Goal: Understand process/instructions

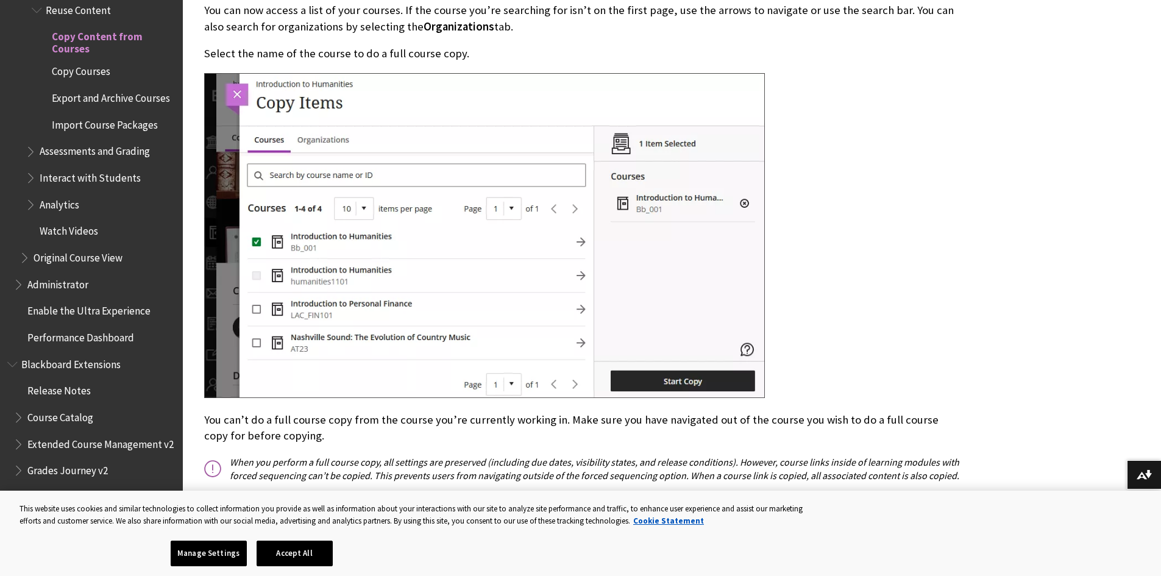
scroll to position [1060, 0]
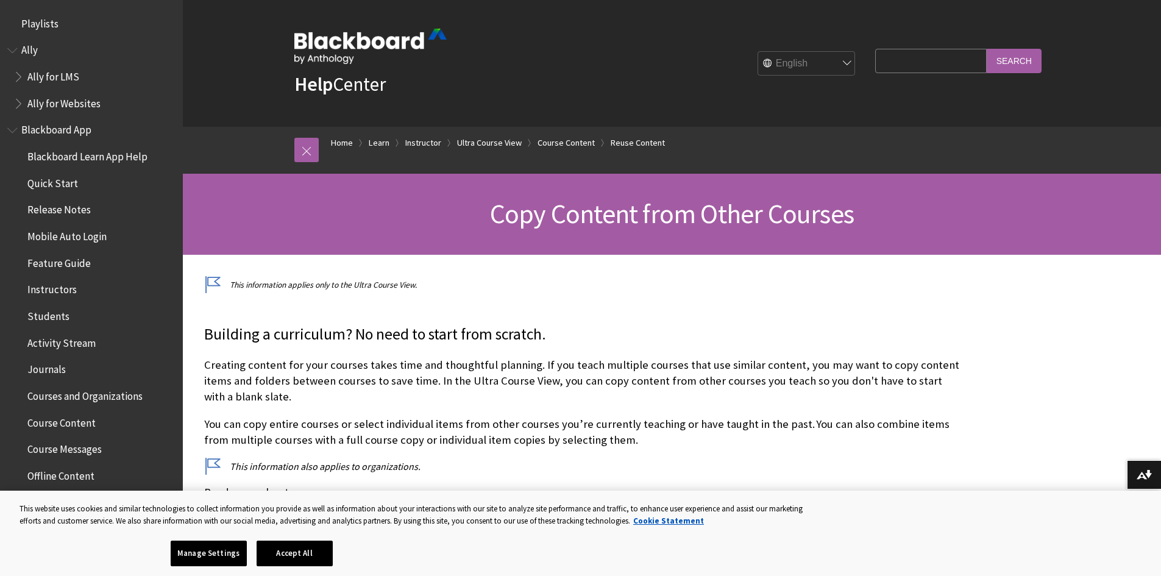
scroll to position [1909, 0]
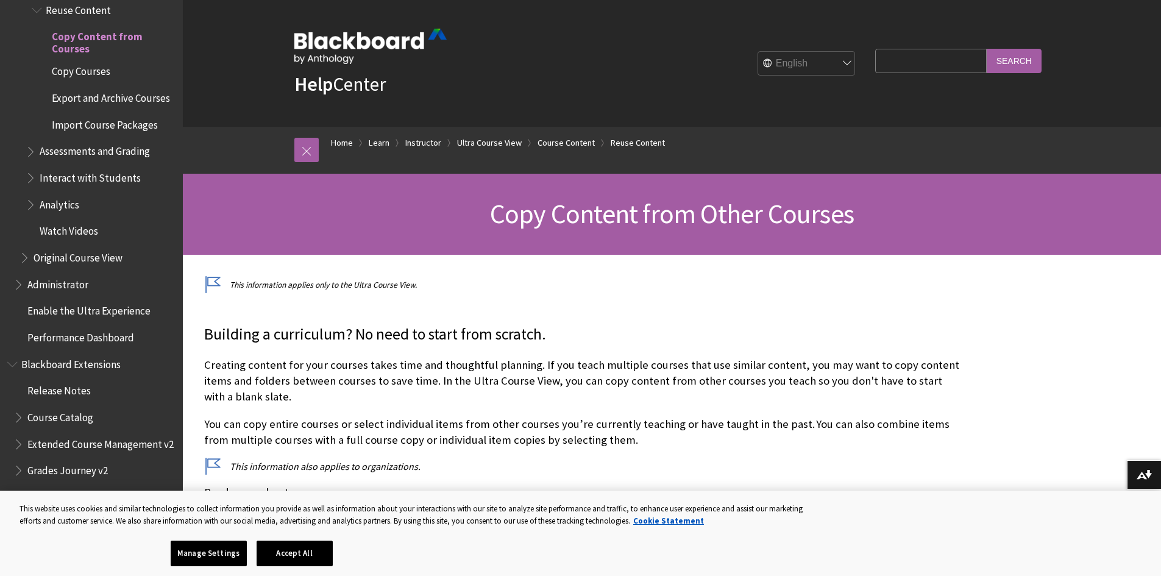
click at [98, 62] on span "Copy Courses" at bounding box center [81, 70] width 59 height 16
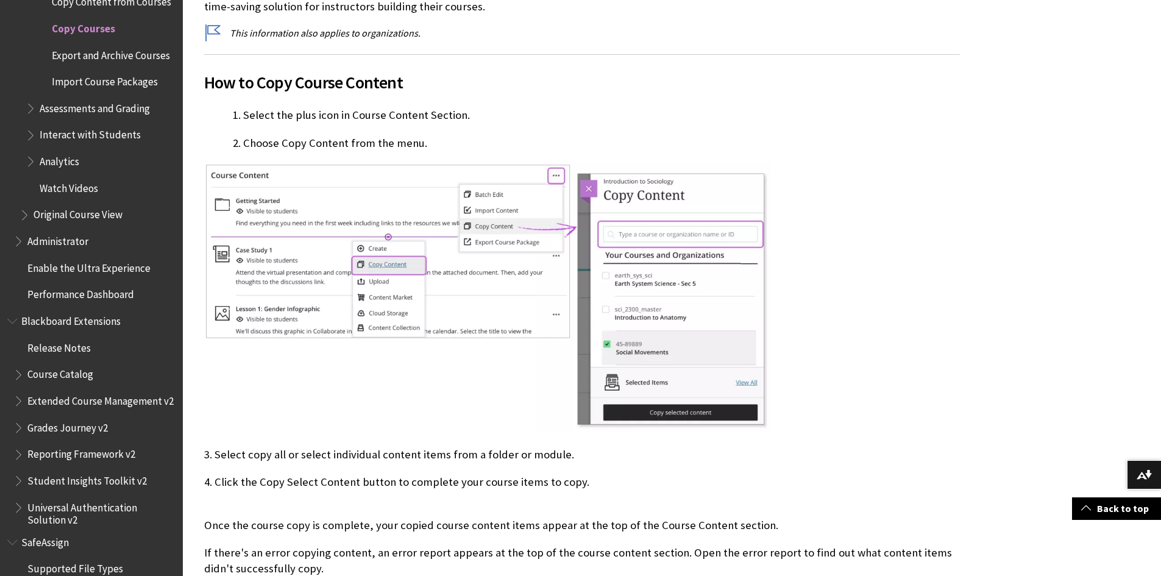
scroll to position [464, 0]
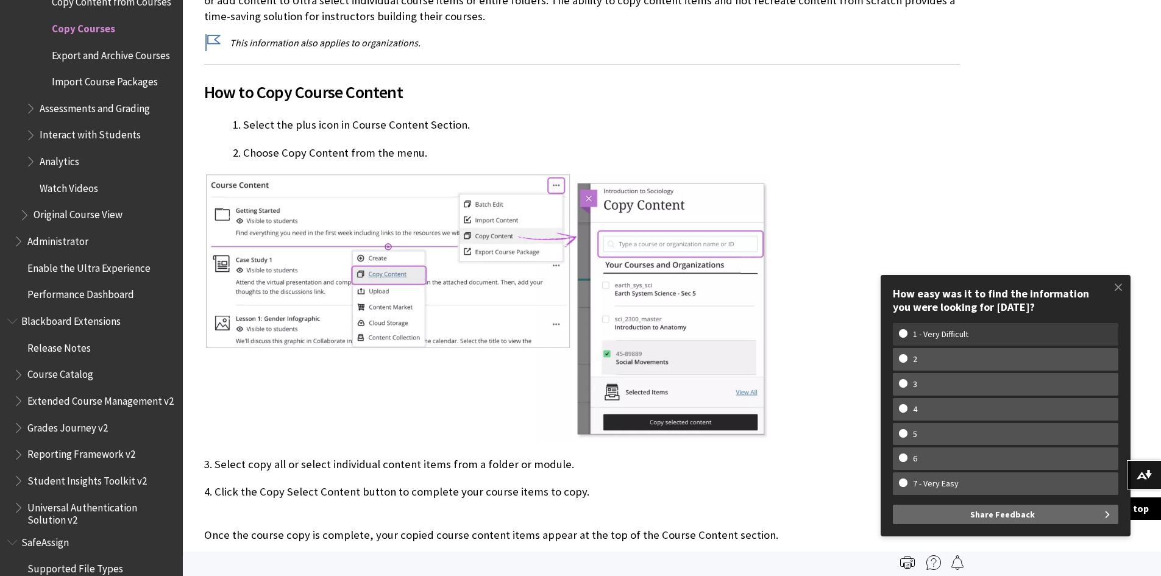
click at [943, 332] on w-span "1 - Very Difficult" at bounding box center [940, 334] width 83 height 10
click at [907, 332] on input "1 - Very Difficult" at bounding box center [903, 333] width 8 height 8
radio input "true"
click at [1002, 513] on span "Share Feedback" at bounding box center [1002, 515] width 65 height 20
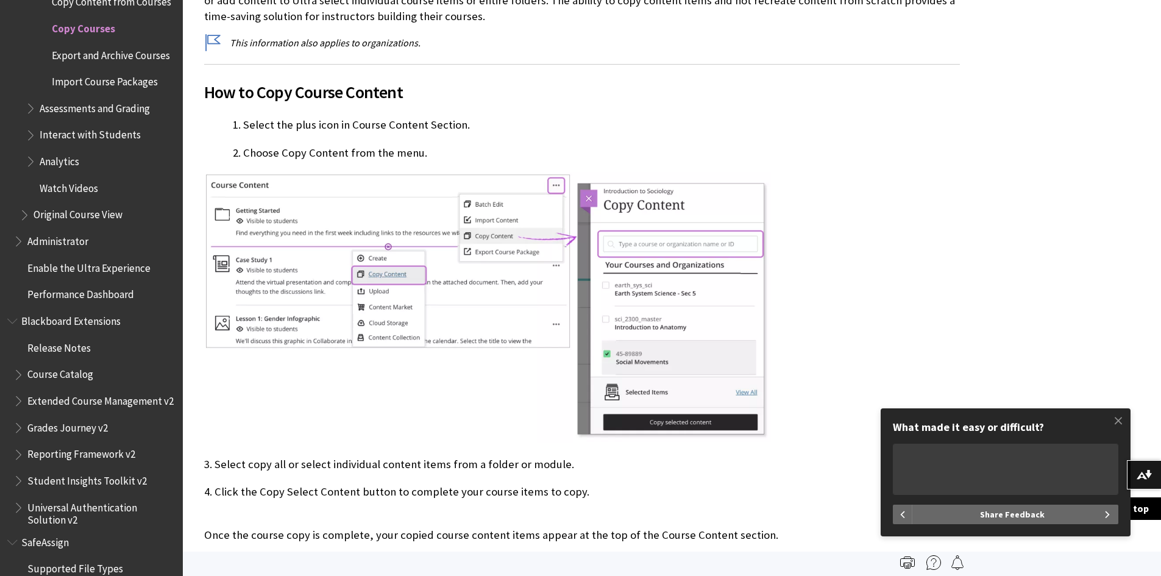
click at [1007, 474] on textarea "What made it easy or difficult?" at bounding box center [1005, 469] width 225 height 51
